Goal: Answer question/provide support: Participate in discussion

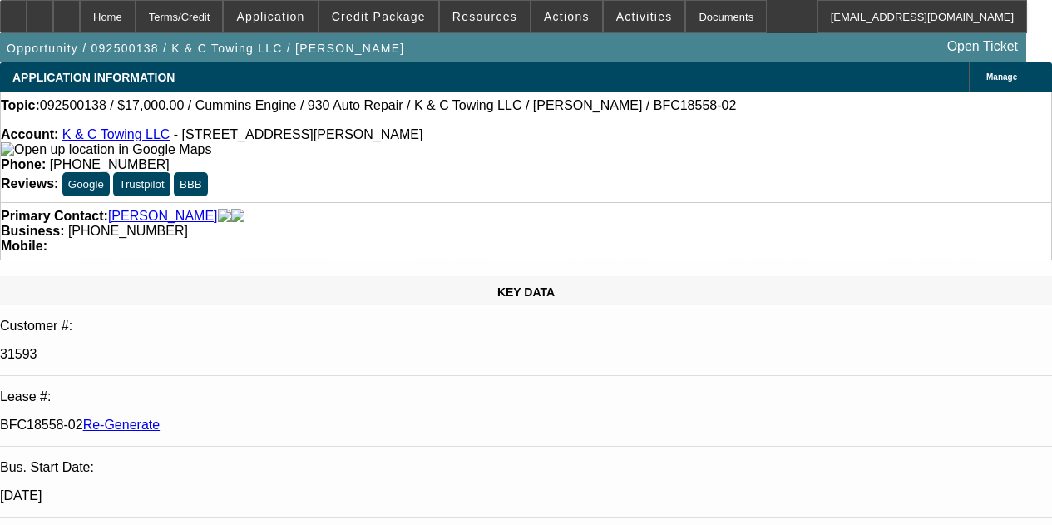
select select "3"
select select "0"
select select "2"
select select "0"
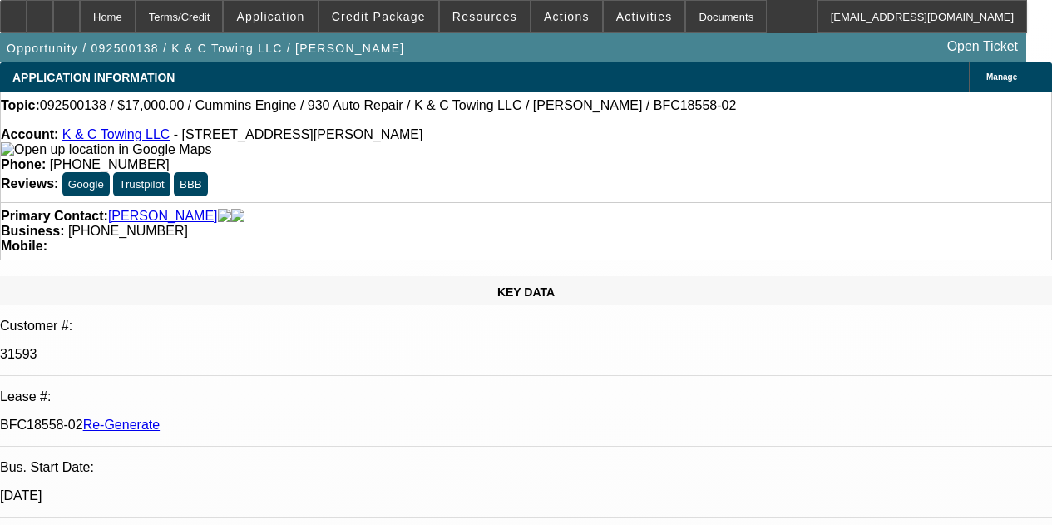
select select "6"
click at [622, 12] on span "Activities" at bounding box center [644, 16] width 57 height 13
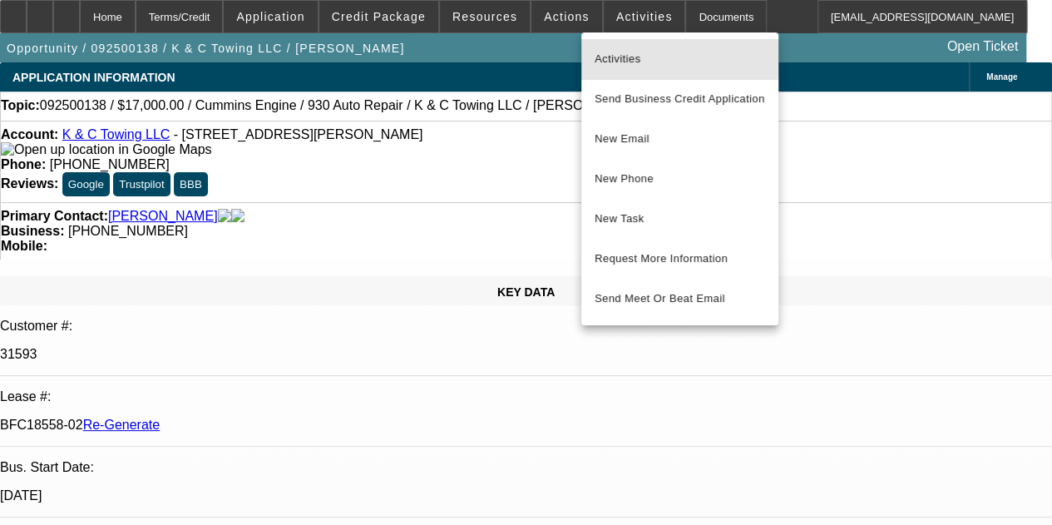
click at [622, 56] on span "Activities" at bounding box center [679, 59] width 170 height 20
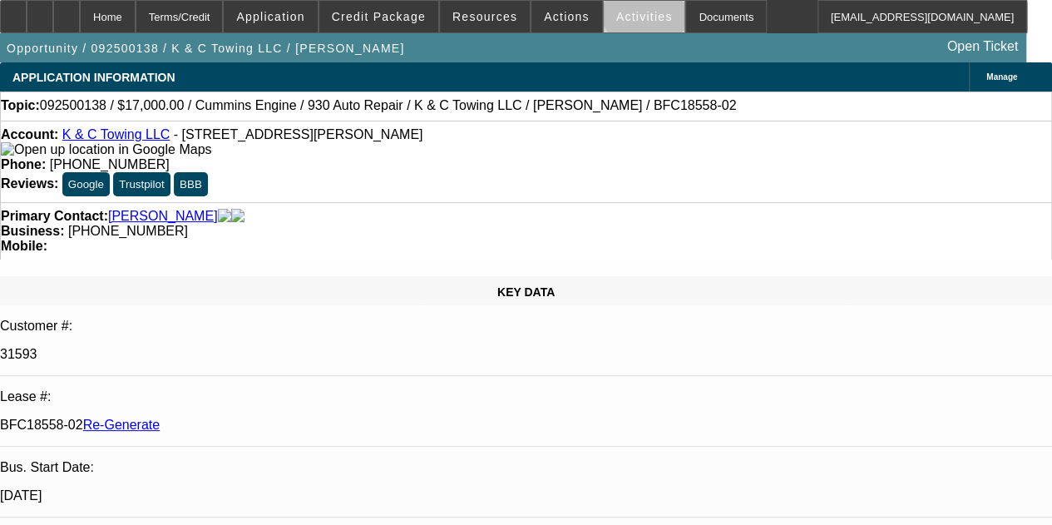
click at [624, 12] on span "Activities" at bounding box center [644, 16] width 57 height 13
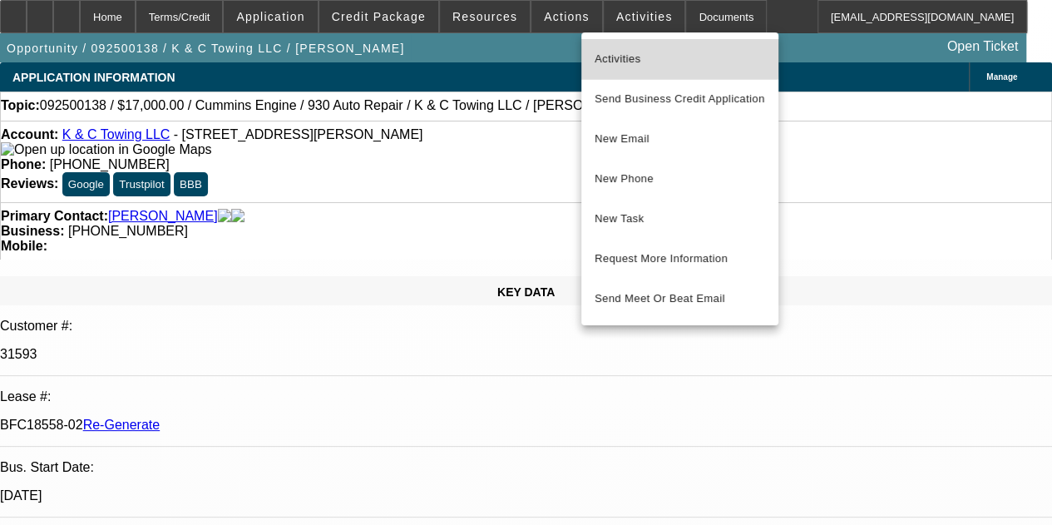
click at [624, 55] on span "Activities" at bounding box center [679, 59] width 170 height 20
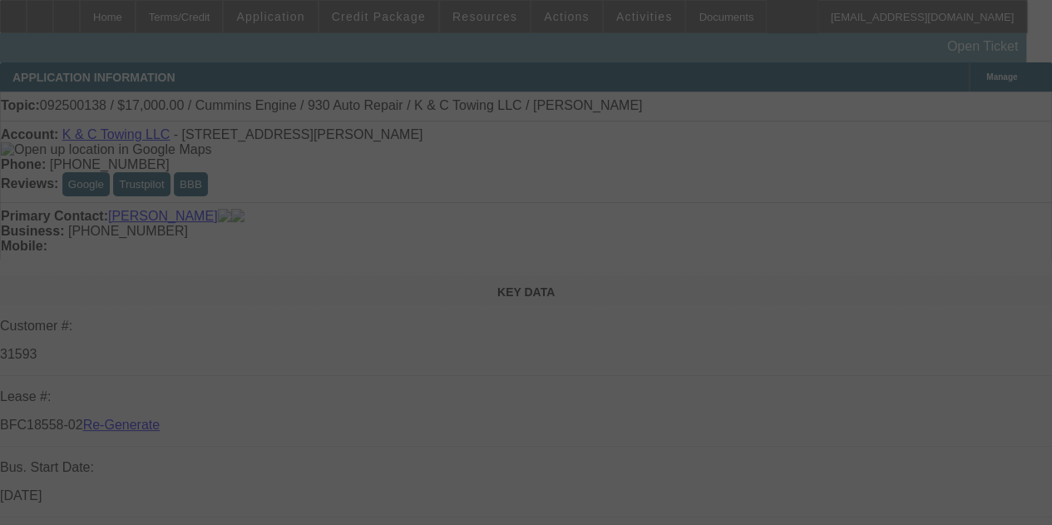
select select "3"
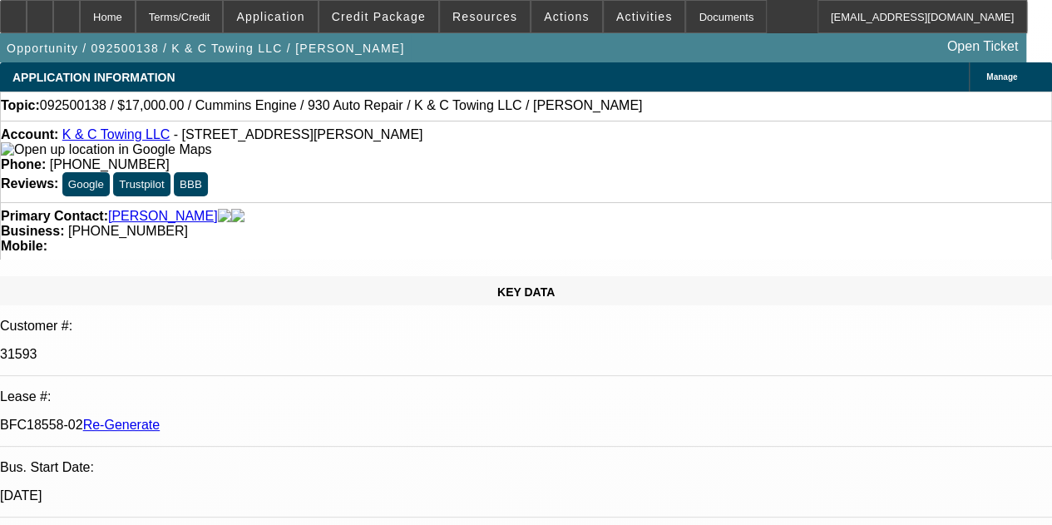
select select "0"
select select "2"
select select "0"
select select "6"
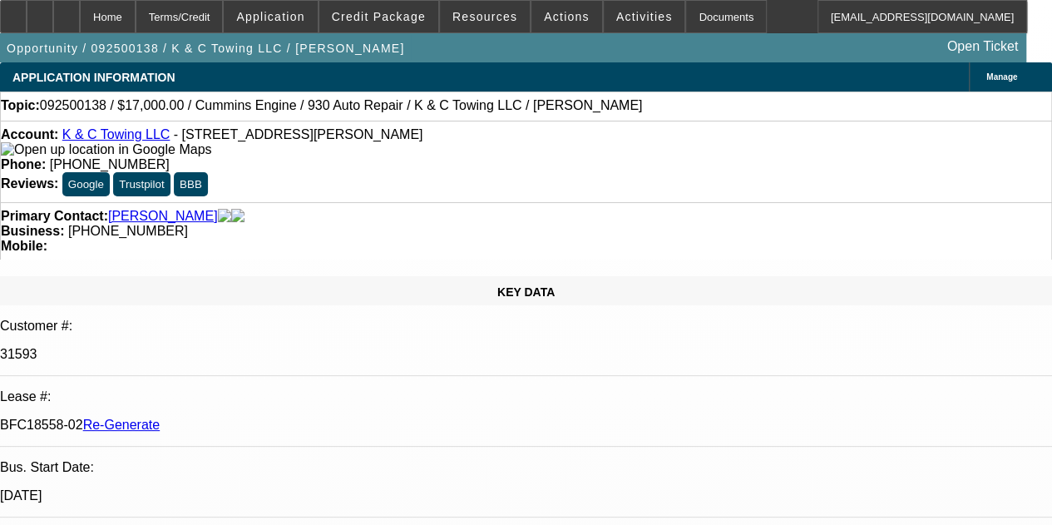
scroll to position [233, 0]
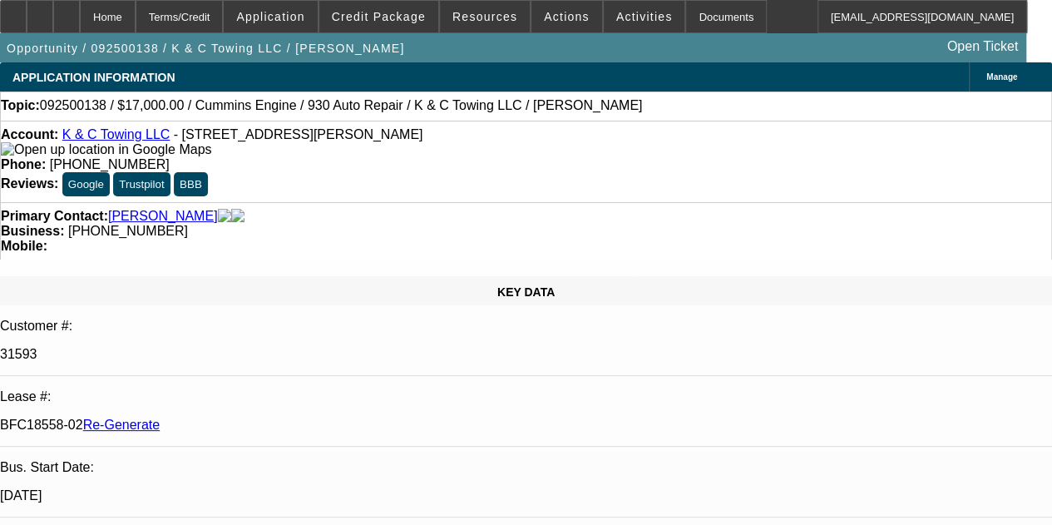
scroll to position [732, 0]
